Goal: Task Accomplishment & Management: Use online tool/utility

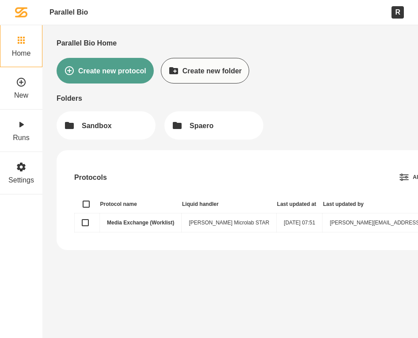
click at [165, 217] on td "Media Exchange (Worklist)" at bounding box center [141, 222] width 82 height 19
click at [155, 219] on td "Media Exchange (Worklist)" at bounding box center [141, 222] width 82 height 19
click at [154, 225] on link "Media Exchange (Worklist)" at bounding box center [140, 222] width 67 height 6
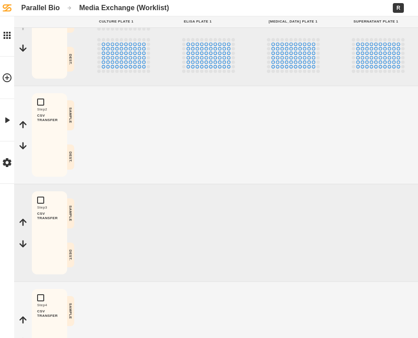
scroll to position [190, 0]
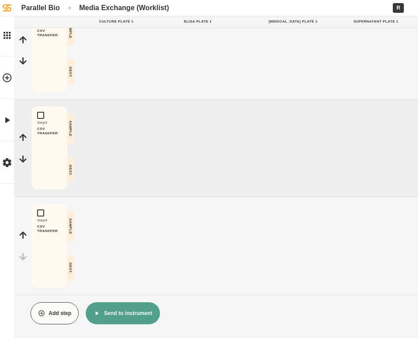
click at [103, 316] on button "Send to instrument" at bounding box center [123, 313] width 74 height 22
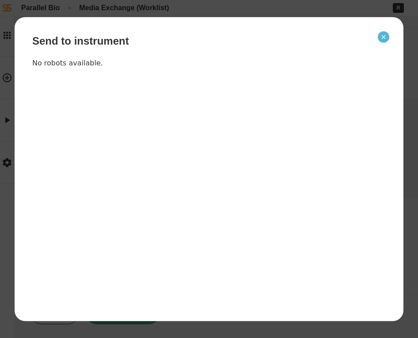
click at [382, 41] on button "Close" at bounding box center [383, 36] width 11 height 11
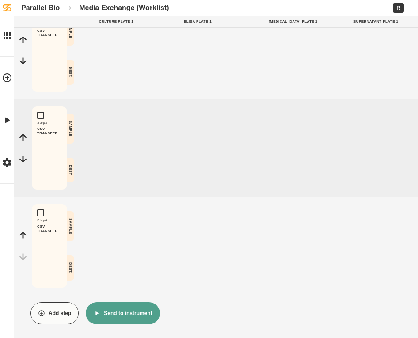
scroll to position [0, 0]
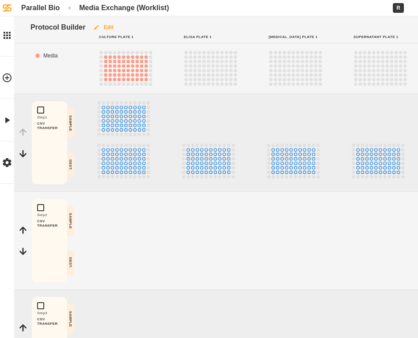
click at [104, 26] on button "Edit" at bounding box center [103, 27] width 36 height 22
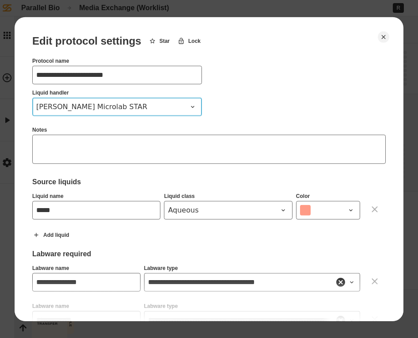
click at [124, 111] on span "[PERSON_NAME] Microlab STAR" at bounding box center [111, 106] width 151 height 11
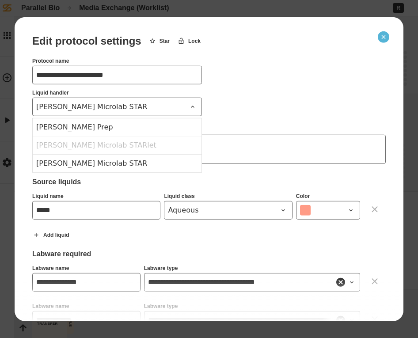
click at [386, 40] on button "Close" at bounding box center [383, 36] width 11 height 11
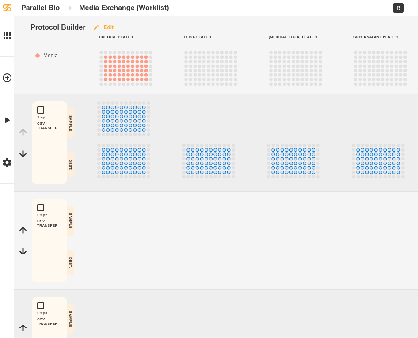
click at [98, 24] on icon "button" at bounding box center [96, 27] width 7 height 7
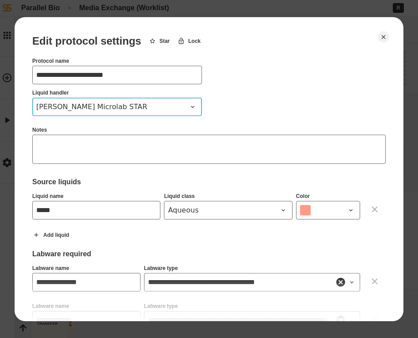
click at [123, 107] on span "[PERSON_NAME] Microlab STAR" at bounding box center [111, 106] width 151 height 11
click at [386, 35] on icon "Close" at bounding box center [383, 36] width 7 height 7
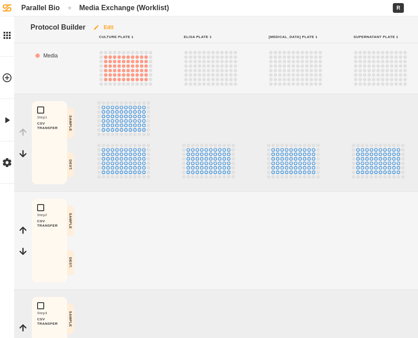
click at [111, 23] on button "Edit" at bounding box center [103, 27] width 36 height 22
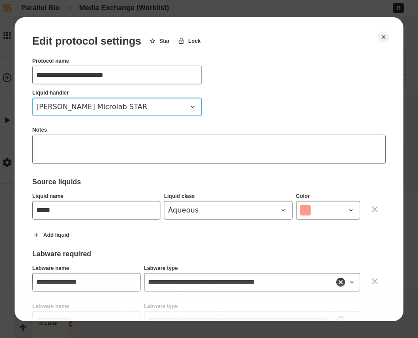
click at [155, 107] on span "[PERSON_NAME] Microlab STAR" at bounding box center [111, 106] width 151 height 11
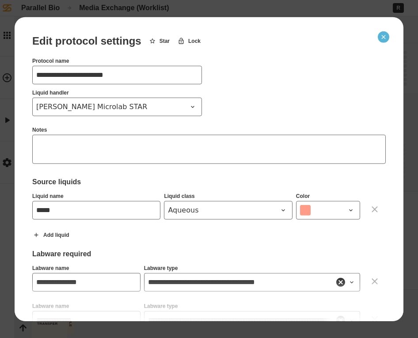
click at [388, 39] on button "Close" at bounding box center [383, 36] width 11 height 11
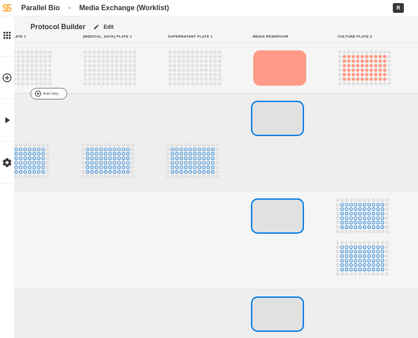
scroll to position [0, 202]
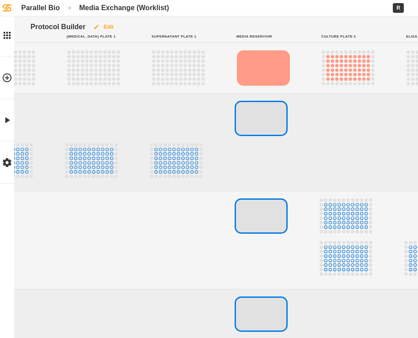
click at [109, 19] on button "Edit" at bounding box center [103, 27] width 36 height 22
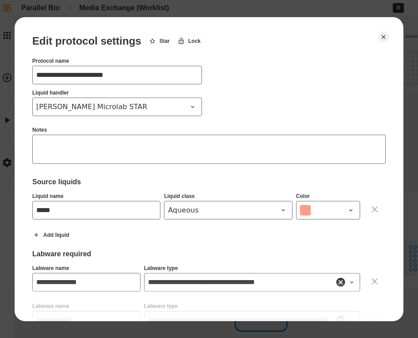
click at [181, 9] on div at bounding box center [209, 169] width 418 height 338
click at [384, 34] on icon "Close" at bounding box center [383, 36] width 7 height 7
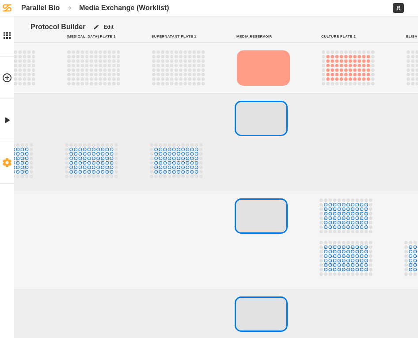
click at [12, 161] on icon at bounding box center [7, 162] width 11 height 11
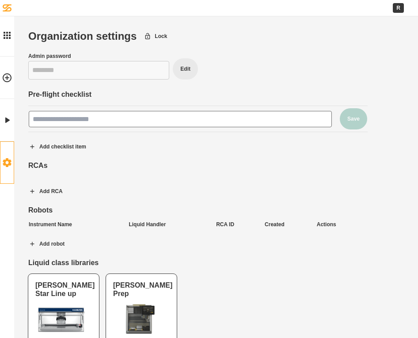
scroll to position [27, 0]
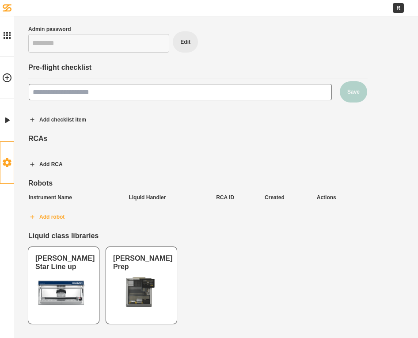
click at [54, 218] on button "Add robot" at bounding box center [46, 217] width 51 height 22
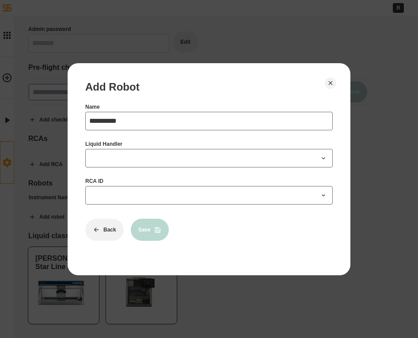
type input "**********"
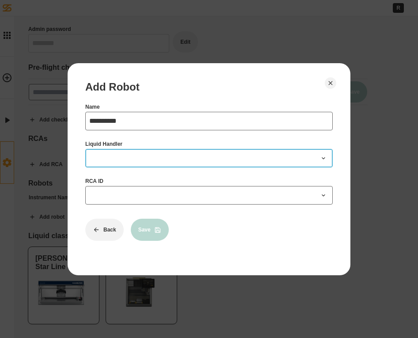
click at [140, 165] on button "Liquid Handler" at bounding box center [208, 158] width 247 height 19
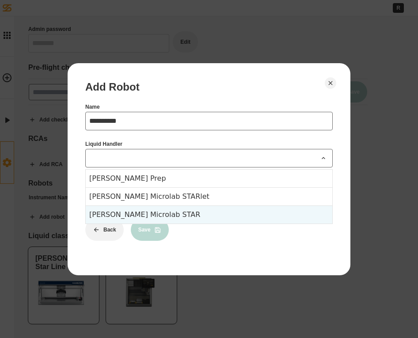
click at [144, 216] on div "[PERSON_NAME] Microlab STAR" at bounding box center [209, 214] width 246 height 18
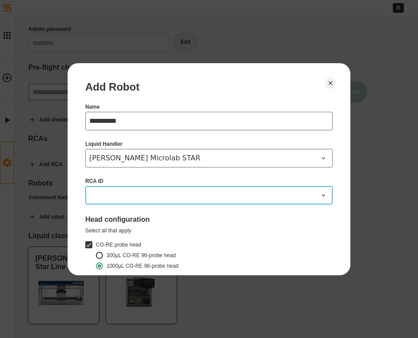
click at [137, 195] on span at bounding box center [203, 195] width 229 height 11
click at [147, 200] on button "RCA ID" at bounding box center [208, 195] width 247 height 19
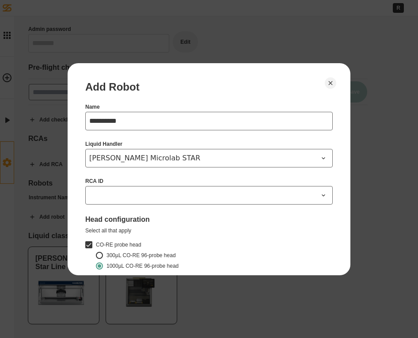
click at [61, 169] on div at bounding box center [209, 169] width 418 height 338
click at [328, 77] on button "Close" at bounding box center [330, 82] width 11 height 11
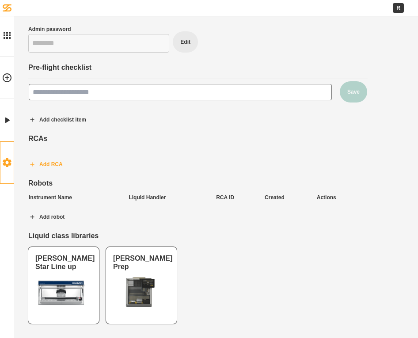
click at [49, 169] on button "Add RCA" at bounding box center [45, 164] width 49 height 22
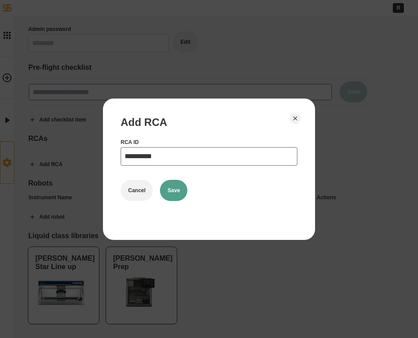
click at [173, 188] on button "Save" at bounding box center [173, 190] width 27 height 21
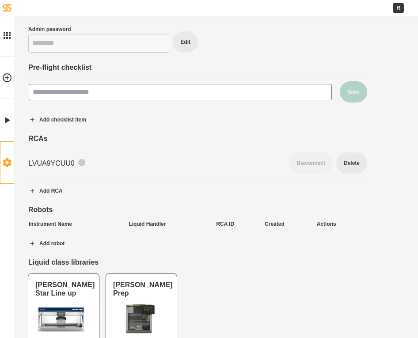
scroll to position [53, 0]
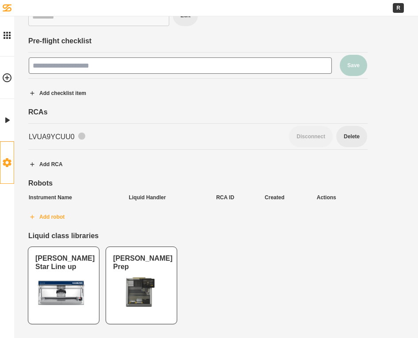
click at [62, 213] on button "Add robot" at bounding box center [46, 217] width 51 height 22
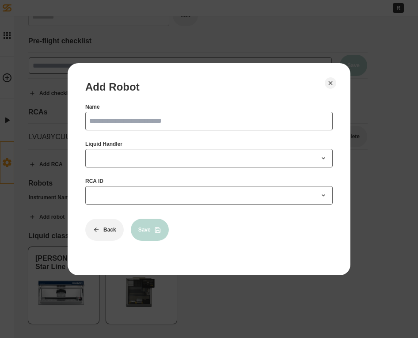
click at [140, 128] on input "Name" at bounding box center [208, 121] width 247 height 19
type input "*"
type input "*********"
click at [149, 169] on div "Name ********* Liquid Handler RCA ID" at bounding box center [208, 154] width 247 height 101
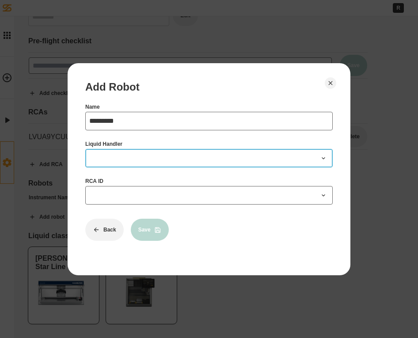
click at [146, 166] on button "Liquid Handler" at bounding box center [208, 158] width 247 height 19
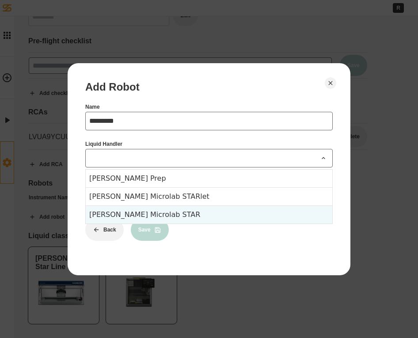
click at [138, 211] on div "[PERSON_NAME] Microlab STAR" at bounding box center [209, 214] width 246 height 18
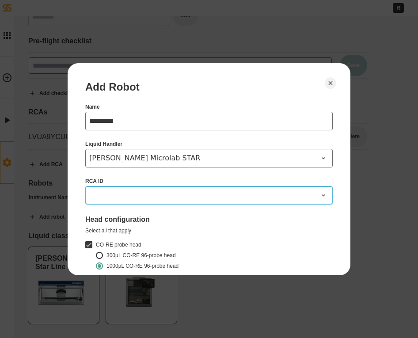
click at [130, 186] on button "RCA ID" at bounding box center [208, 195] width 247 height 19
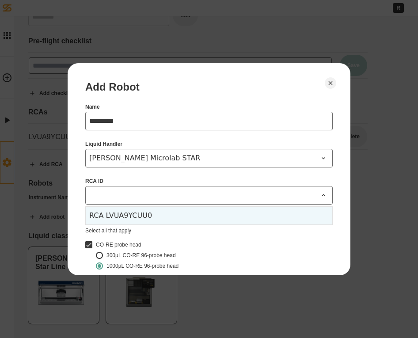
click at [135, 213] on div "RCA LVUA9YCUU0" at bounding box center [209, 216] width 246 height 18
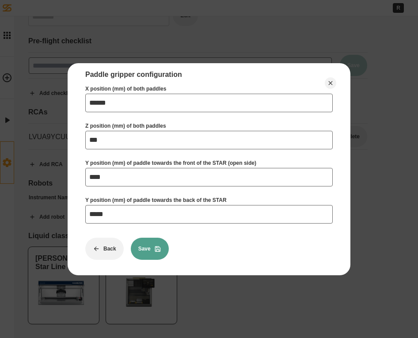
scroll to position [749, 0]
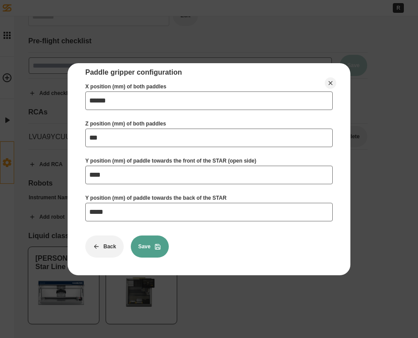
click at [163, 243] on button "Save" at bounding box center [150, 246] width 38 height 22
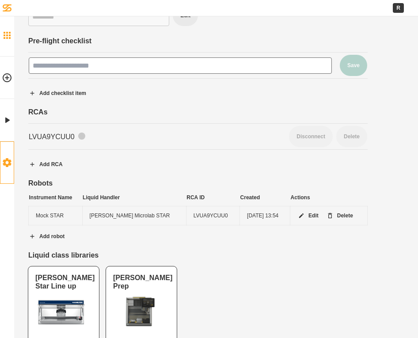
click at [11, 24] on link "Home" at bounding box center [7, 35] width 14 height 42
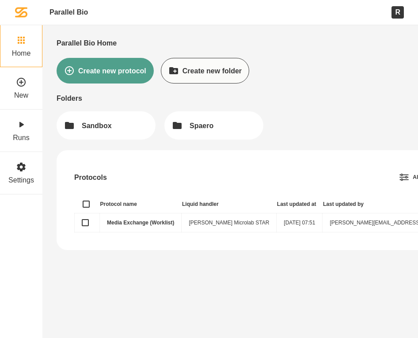
click at [125, 224] on link "Media Exchange (Worklist)" at bounding box center [140, 222] width 67 height 6
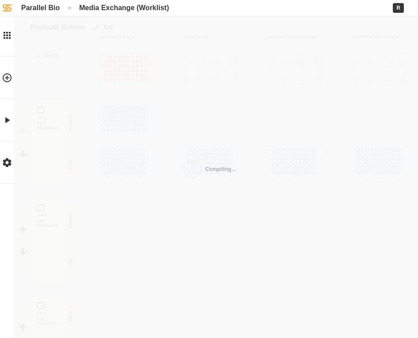
scroll to position [190, 0]
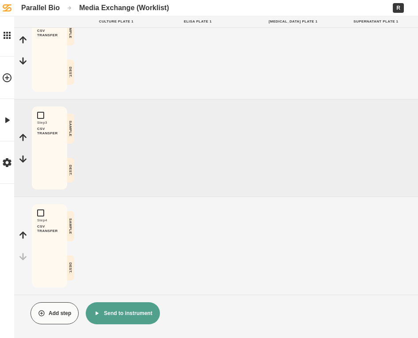
click at [117, 315] on button "Send to instrument" at bounding box center [123, 313] width 74 height 22
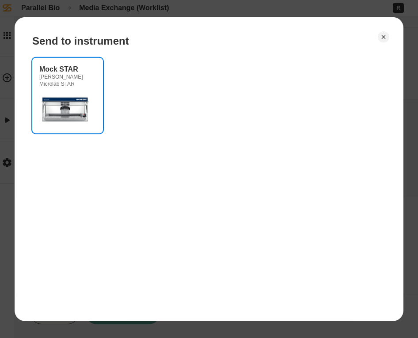
click at [82, 71] on div "Mock STAR [PERSON_NAME] Microlab STAR" at bounding box center [67, 75] width 57 height 23
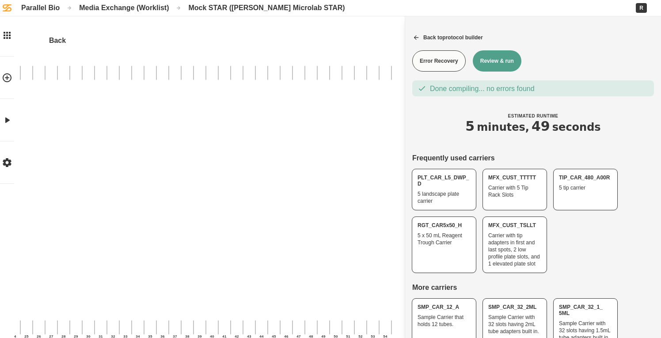
scroll to position [1, 309]
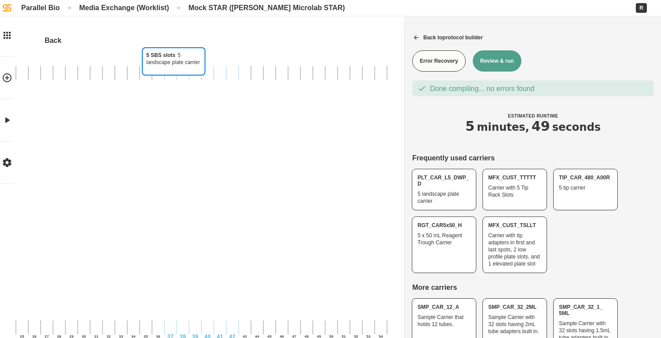
drag, startPoint x: 167, startPoint y: 48, endPoint x: 143, endPoint y: 44, distance: 25.1
click at [143, 44] on div "5 SBS slots 5 landscape plate carrier Back 1 2 3 4 5 6 7 8 9 10 11 12 13 14 15 …" at bounding box center [189, 201] width 941 height 344
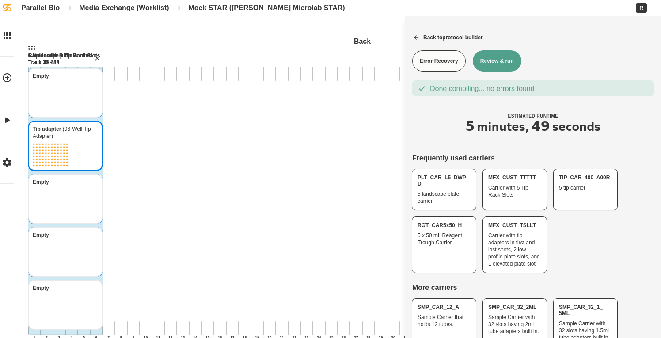
scroll to position [50, 0]
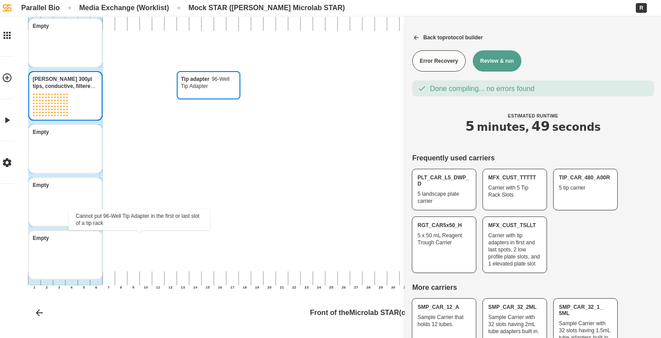
drag, startPoint x: 193, startPoint y: 76, endPoint x: 128, endPoint y: 248, distance: 183.0
click at [128, 248] on div "Tip adapter 96-Well Tip Adapter Back 1 2 3 4 5 6 7 8 9 10 11 12 13 14 15 16 17 …" at bounding box center [498, 152] width 941 height 344
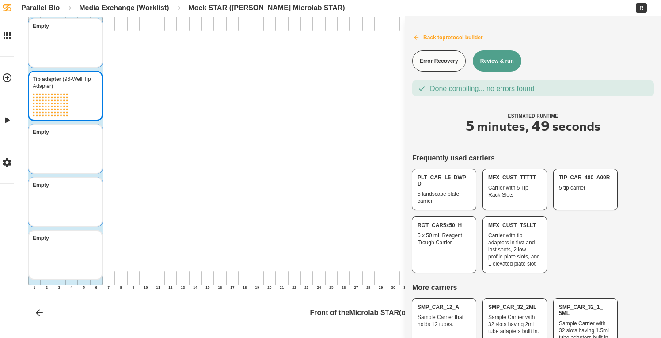
click at [412, 32] on button "Back to protocol builder" at bounding box center [533, 37] width 256 height 22
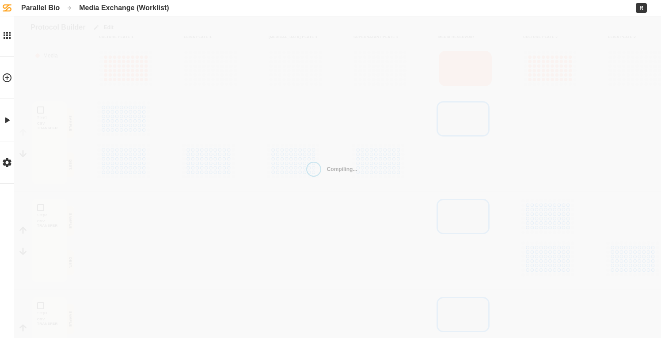
click at [121, 115] on div "Compiling... Protocol Builder Edit Culture Plate 1 Elisa Plate 1 [MEDICAL_DATA]…" at bounding box center [330, 257] width 661 height 514
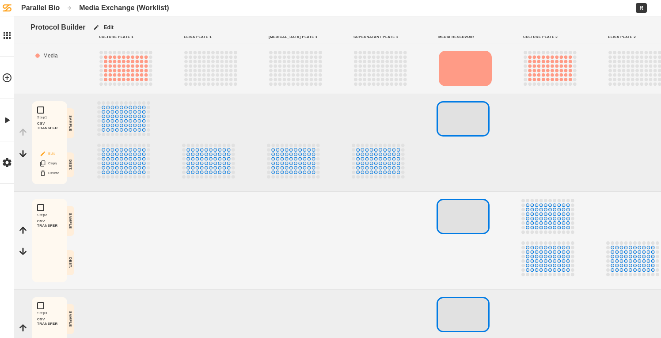
click at [48, 152] on button "Edit" at bounding box center [49, 153] width 28 height 11
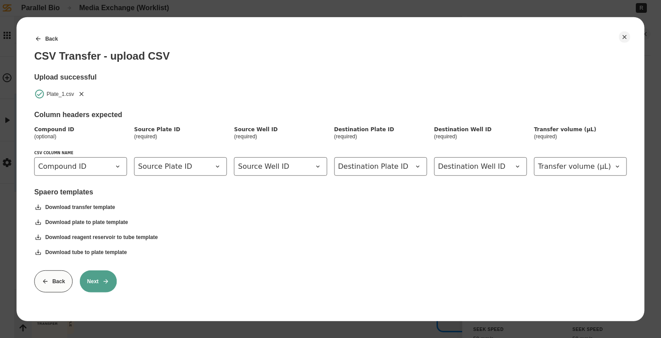
click at [111, 275] on button "Next" at bounding box center [97, 281] width 37 height 22
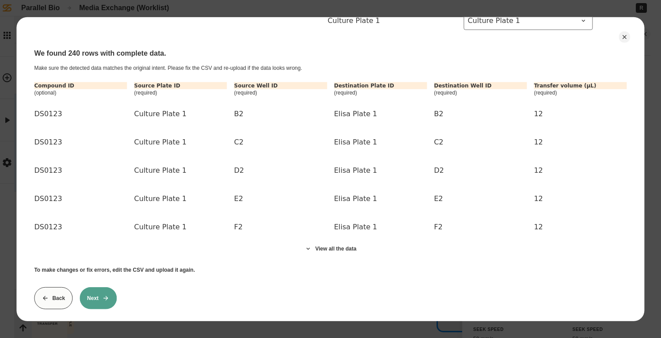
scroll to position [193, 0]
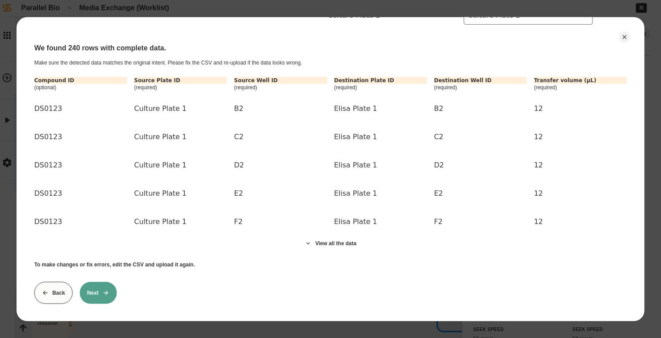
click at [101, 305] on div "Back CSV Transfer - review data & select labware Map plate names to protocol la…" at bounding box center [329, 169] width 627 height 304
click at [101, 291] on button "Next" at bounding box center [97, 292] width 37 height 22
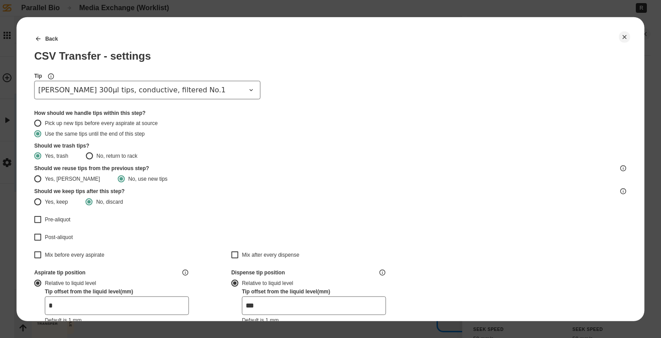
type input "*******"
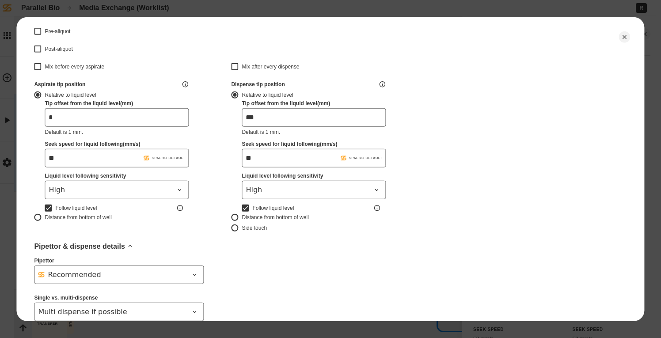
scroll to position [189, 0]
click at [417, 34] on button "Close" at bounding box center [624, 36] width 11 height 11
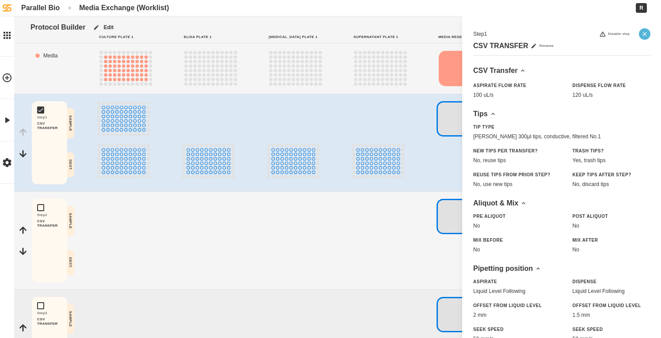
click at [417, 38] on button "Close" at bounding box center [643, 33] width 11 height 11
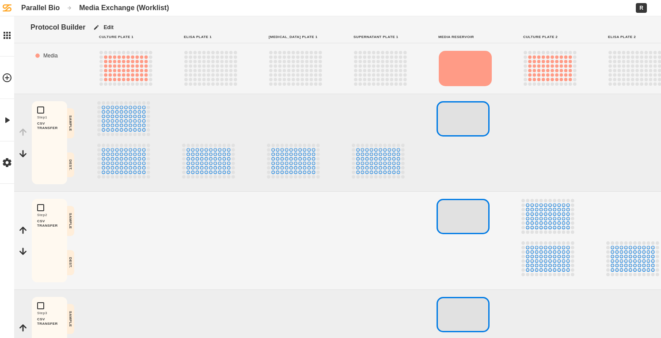
scroll to position [190, 0]
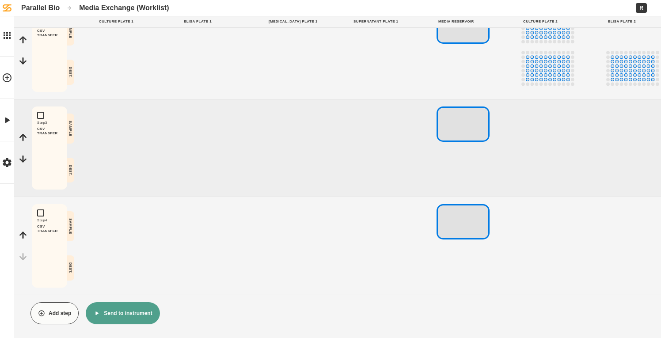
click at [96, 308] on button "Send to instrument" at bounding box center [123, 313] width 74 height 22
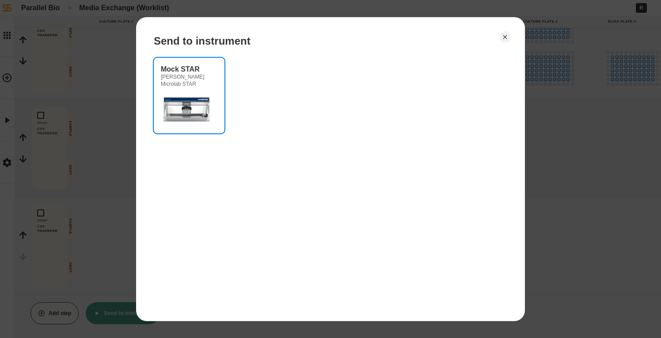
click at [200, 107] on img at bounding box center [187, 108] width 53 height 35
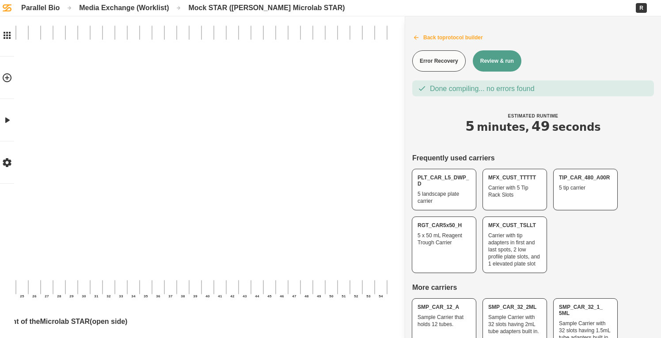
click at [417, 39] on button "Back to protocol builder" at bounding box center [533, 37] width 256 height 22
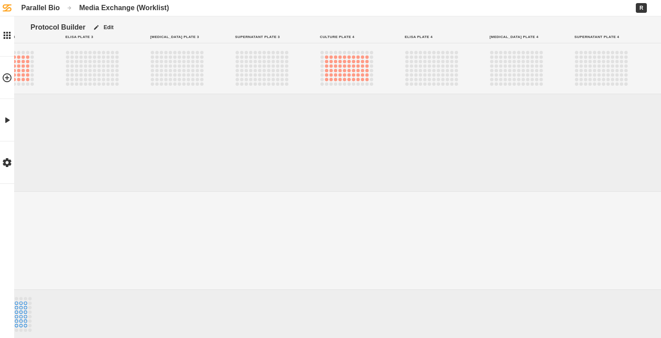
scroll to position [190, 881]
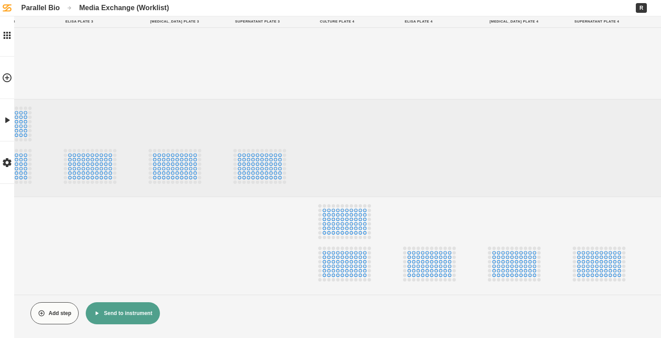
click at [132, 311] on button "Send to instrument" at bounding box center [123, 313] width 74 height 22
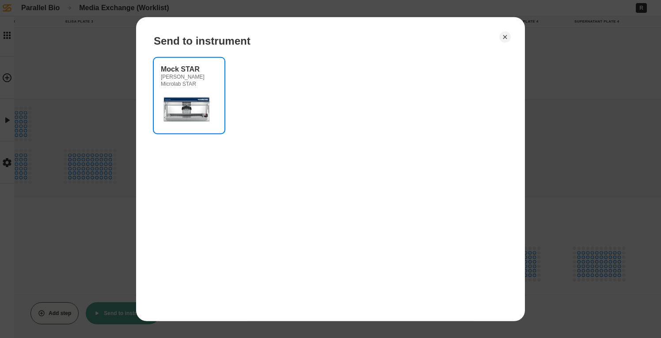
click at [188, 118] on img at bounding box center [187, 108] width 53 height 35
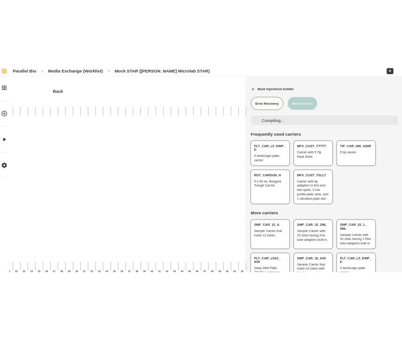
scroll to position [0, 309]
